Goal: Obtain resource: Download file/media

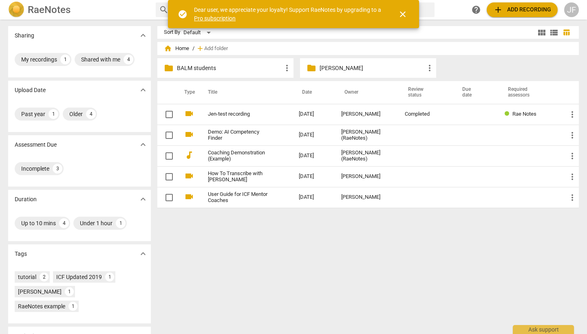
click at [255, 69] on p "BALM students" at bounding box center [229, 68] width 105 height 9
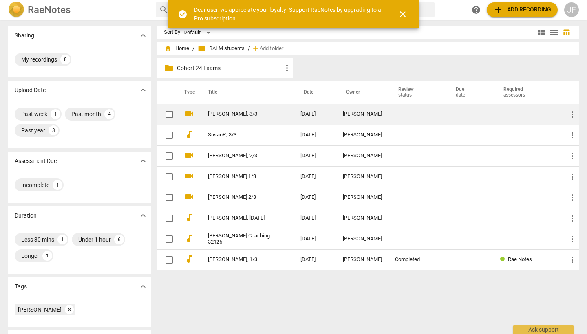
click at [261, 114] on link "[PERSON_NAME], 3/3" at bounding box center [239, 114] width 63 height 6
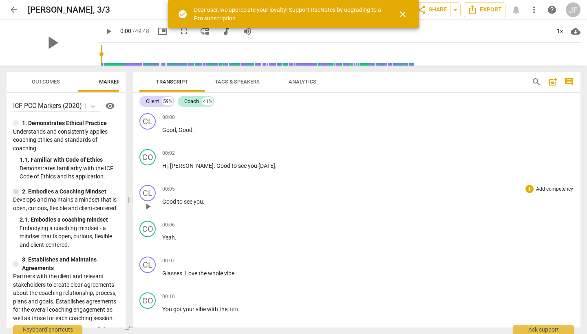
drag, startPoint x: 293, startPoint y: 200, endPoint x: 502, endPoint y: 195, distance: 209.2
click at [128, 193] on span at bounding box center [129, 200] width 5 height 269
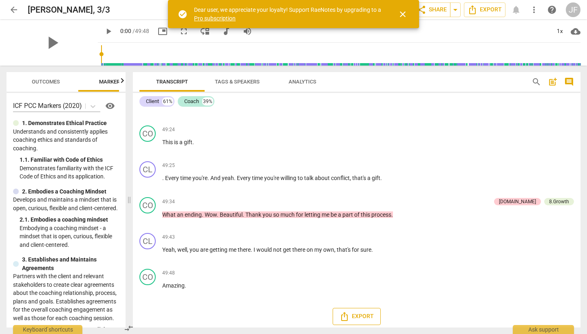
click at [358, 315] on span "Export" at bounding box center [357, 317] width 34 height 10
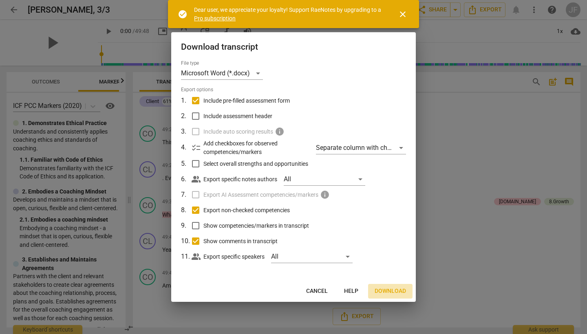
click at [386, 291] on span "Download" at bounding box center [390, 291] width 31 height 8
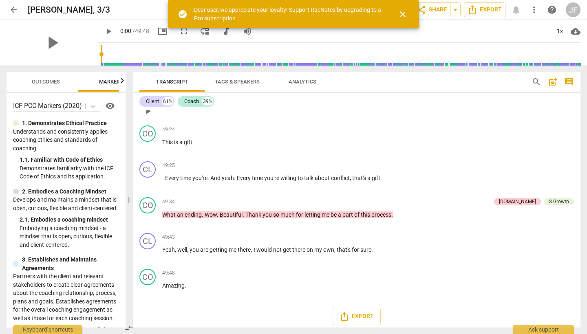
click at [497, 117] on div "CL play_arrow pause 49:22 + Add competency keyboard_arrow_right I just realized…" at bounding box center [357, 104] width 448 height 36
click at [402, 15] on span "close" at bounding box center [403, 14] width 10 height 10
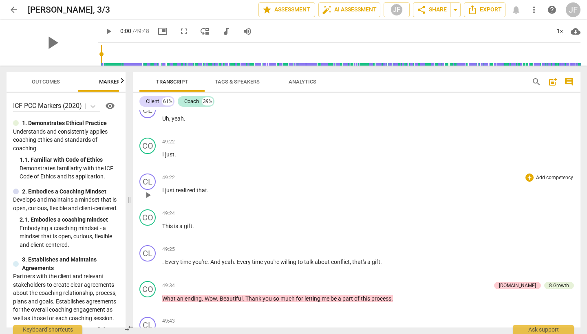
scroll to position [10550, 0]
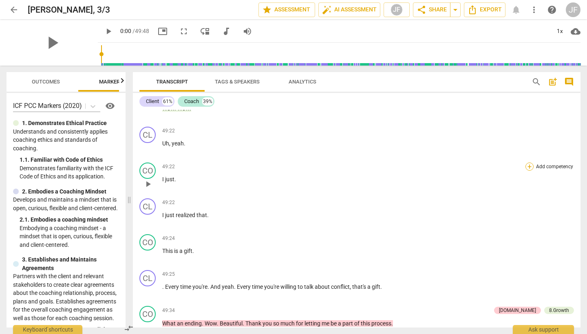
click at [527, 164] on div "+" at bounding box center [529, 167] width 8 height 8
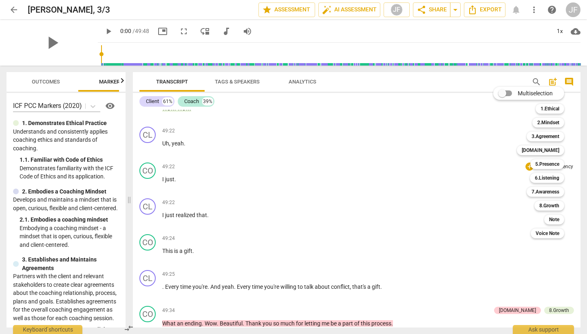
click at [432, 134] on div at bounding box center [293, 167] width 587 height 334
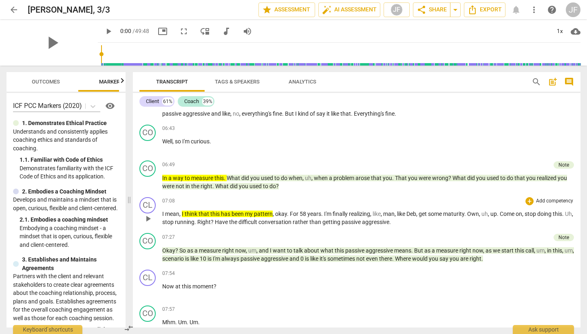
scroll to position [1177, 0]
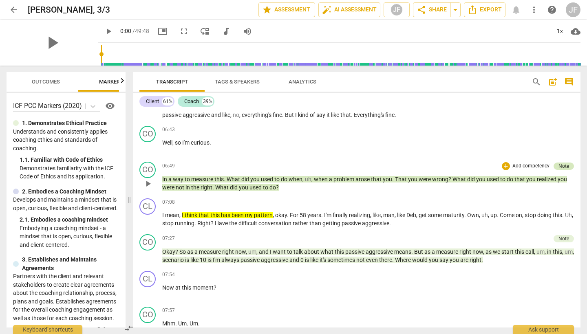
click at [565, 163] on div "Note" at bounding box center [563, 166] width 11 height 7
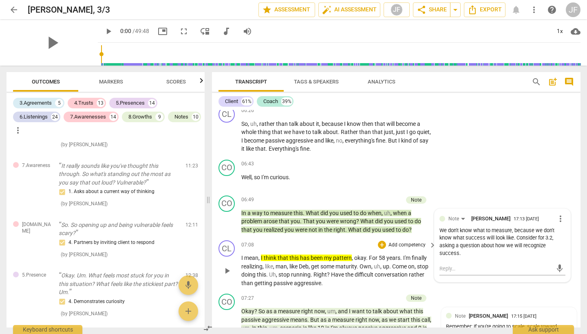
scroll to position [1350, 0]
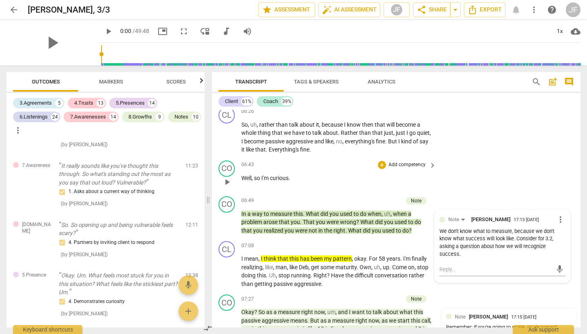
click at [547, 180] on div "CO play_arrow pause 06:43 + Add competency keyboard_arrow_right Well , so I'm c…" at bounding box center [396, 175] width 369 height 36
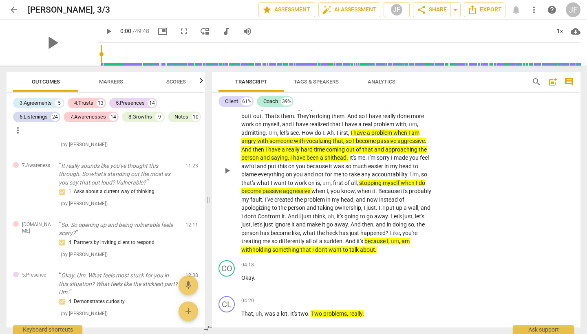
scroll to position [668, 0]
